Goal: Submit feedback/report problem

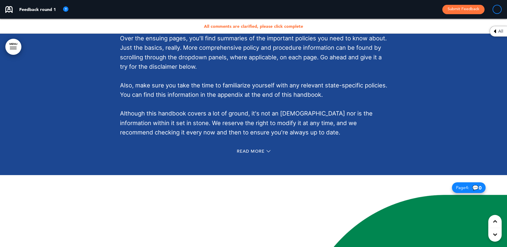
scroll to position [749, 0]
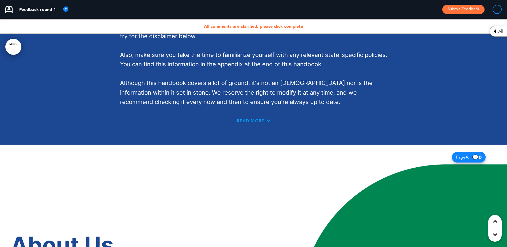
click at [266, 120] on div "Read More" at bounding box center [254, 121] width 34 height 4
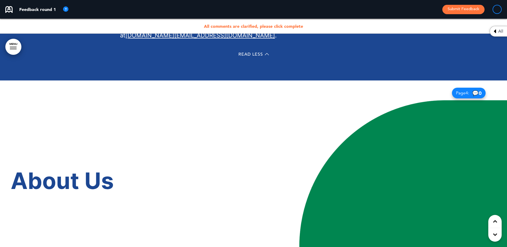
scroll to position [936, 0]
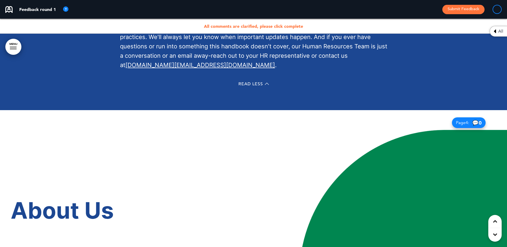
click at [241, 81] on div "Read Less" at bounding box center [253, 84] width 267 height 11
click at [260, 83] on span "Read Less" at bounding box center [251, 84] width 25 height 4
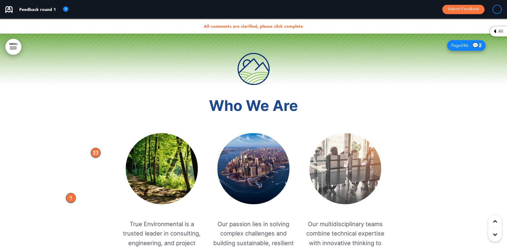
scroll to position [1130, 0]
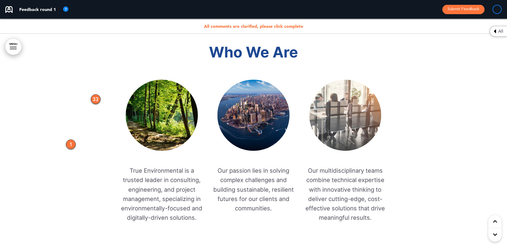
click at [94, 100] on div "33" at bounding box center [96, 99] width 10 height 10
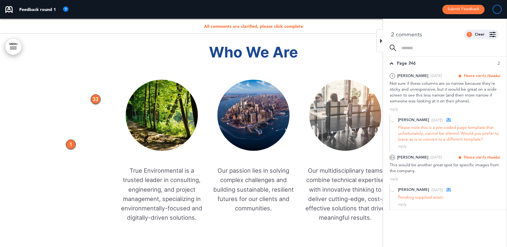
click at [381, 43] on icon at bounding box center [381, 41] width 2 height 6
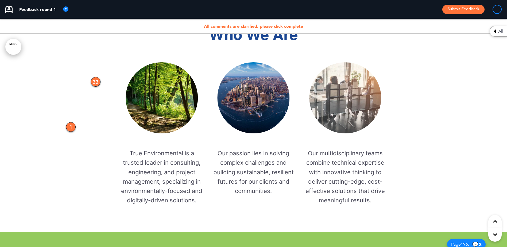
scroll to position [1157, 0]
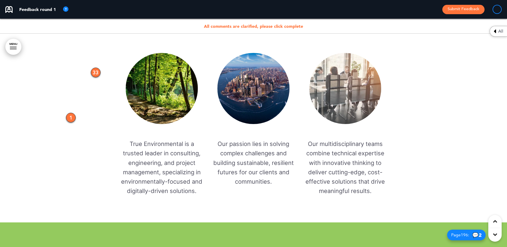
click at [69, 117] on div "1" at bounding box center [71, 118] width 10 height 10
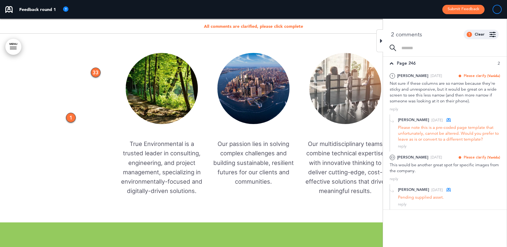
click at [103, 90] on div at bounding box center [253, 88] width 507 height 270
click at [96, 74] on div "33" at bounding box center [96, 73] width 10 height 10
click at [381, 41] on icon at bounding box center [381, 41] width 2 height 6
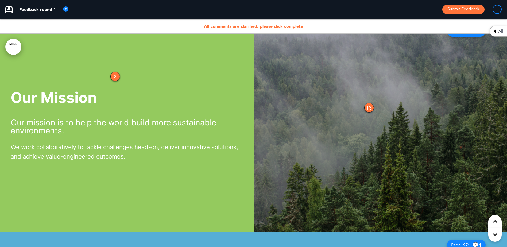
scroll to position [1371, 0]
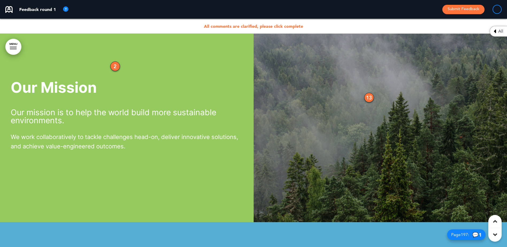
click at [112, 64] on div "2" at bounding box center [115, 67] width 10 height 10
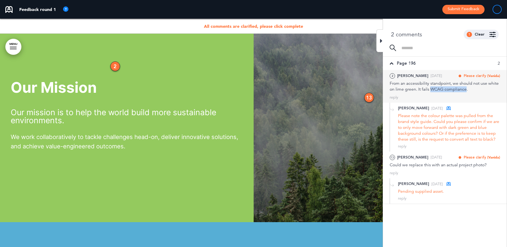
drag, startPoint x: 432, startPoint y: 89, endPoint x: 467, endPoint y: 90, distance: 35.6
click at [467, 90] on div "From an accessibility standpoint, we should not use white on lime green. It fai…" at bounding box center [445, 86] width 110 height 12
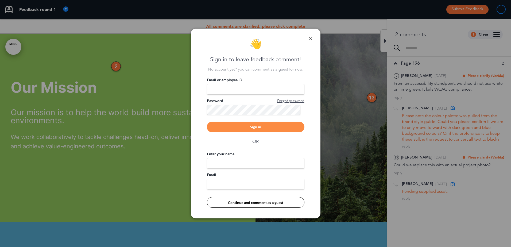
drag, startPoint x: 467, startPoint y: 90, endPoint x: 465, endPoint y: 88, distance: 3.0
click at [311, 38] on link at bounding box center [311, 39] width 4 height 4
